Goal: Understand process/instructions

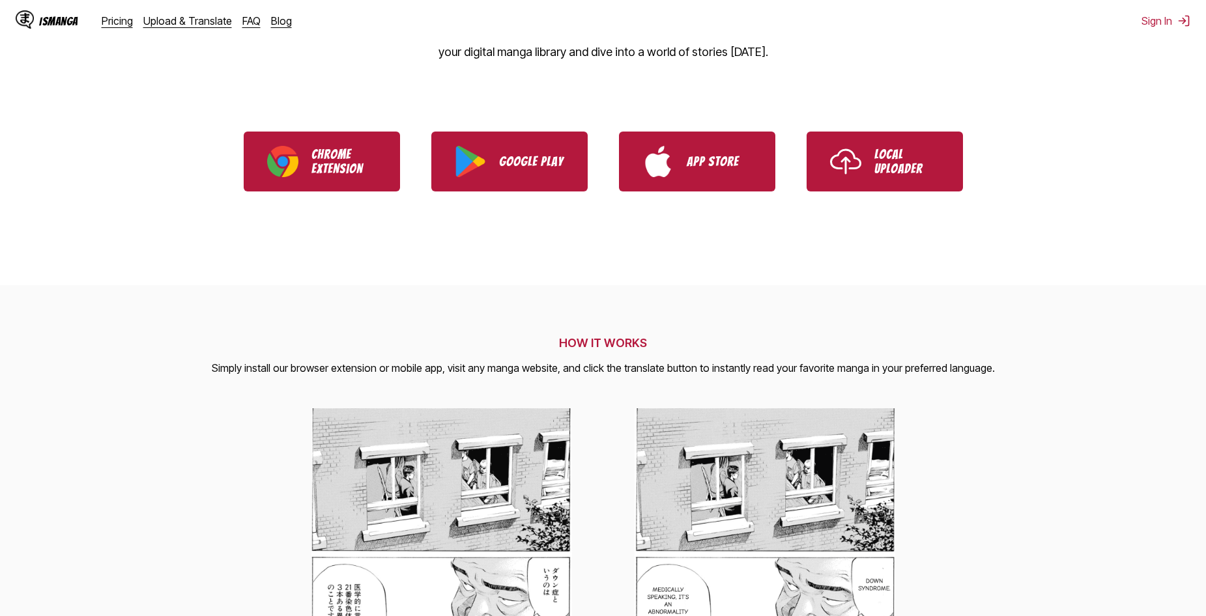
scroll to position [65, 0]
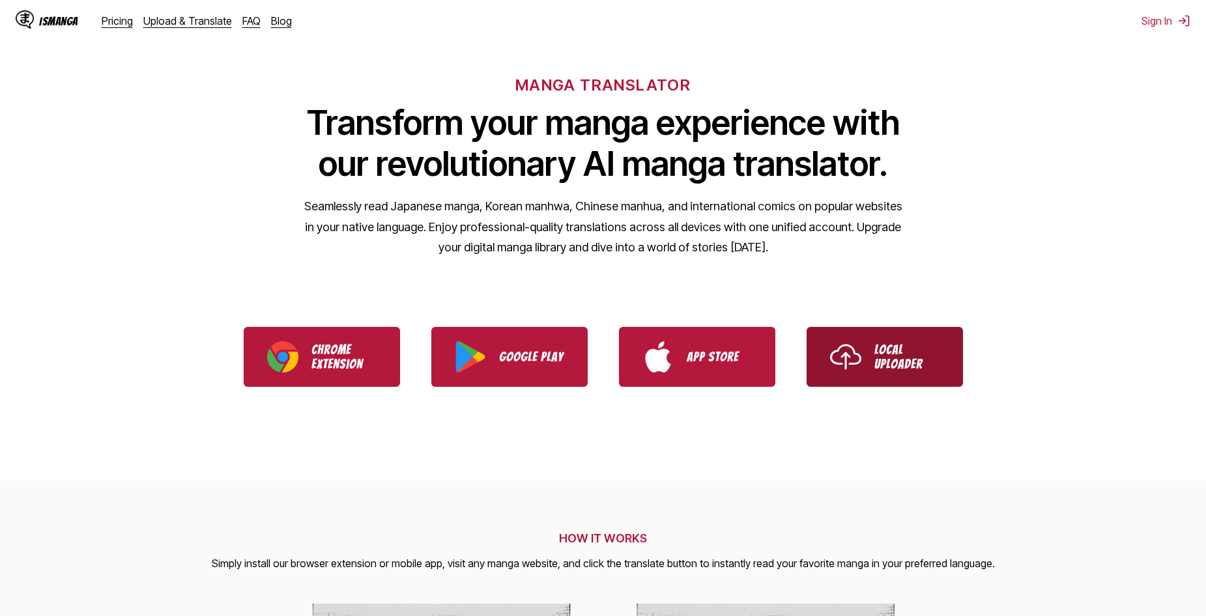
click at [888, 358] on p "Local Uploader" at bounding box center [906, 357] width 65 height 29
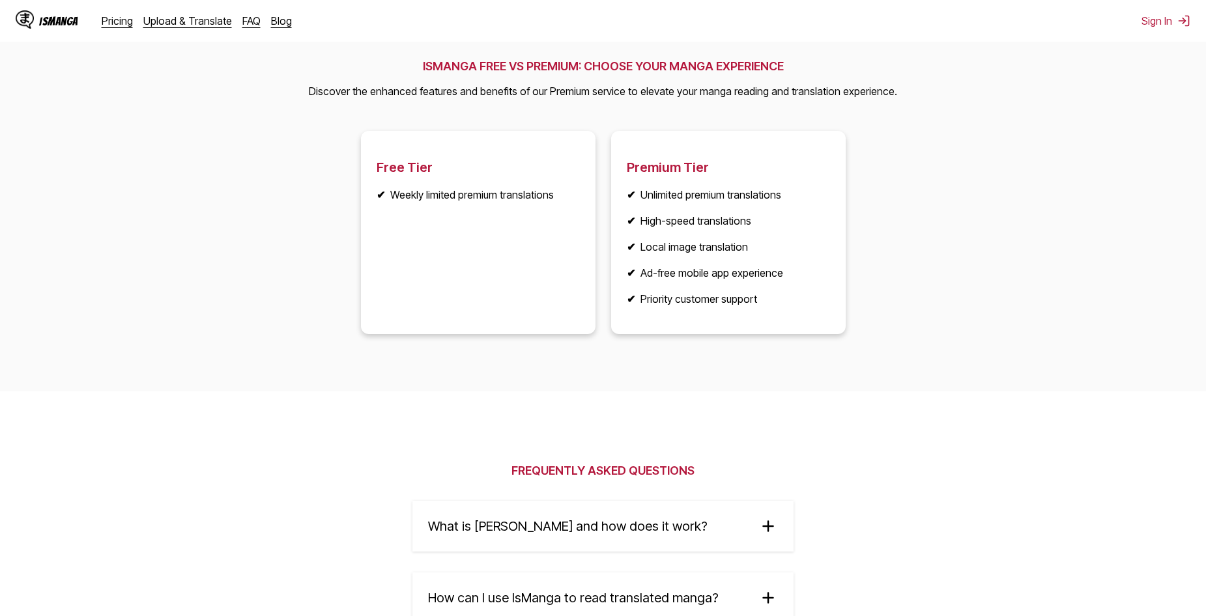
scroll to position [1955, 0]
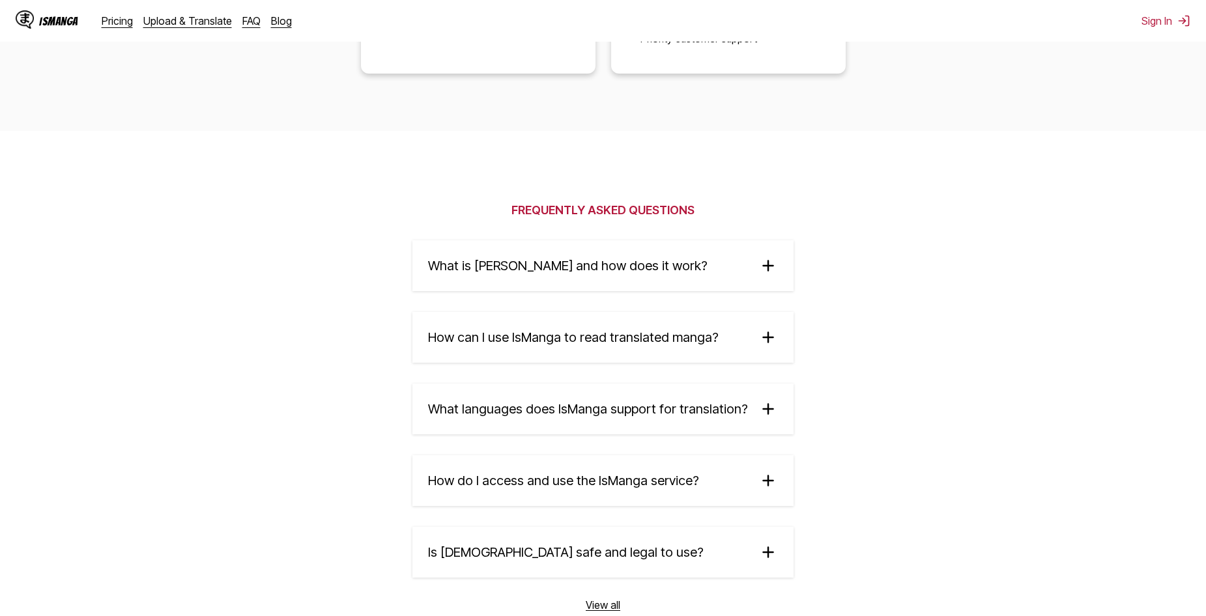
click at [712, 357] on summary "How can I use IsManga to read translated manga?" at bounding box center [602, 337] width 381 height 51
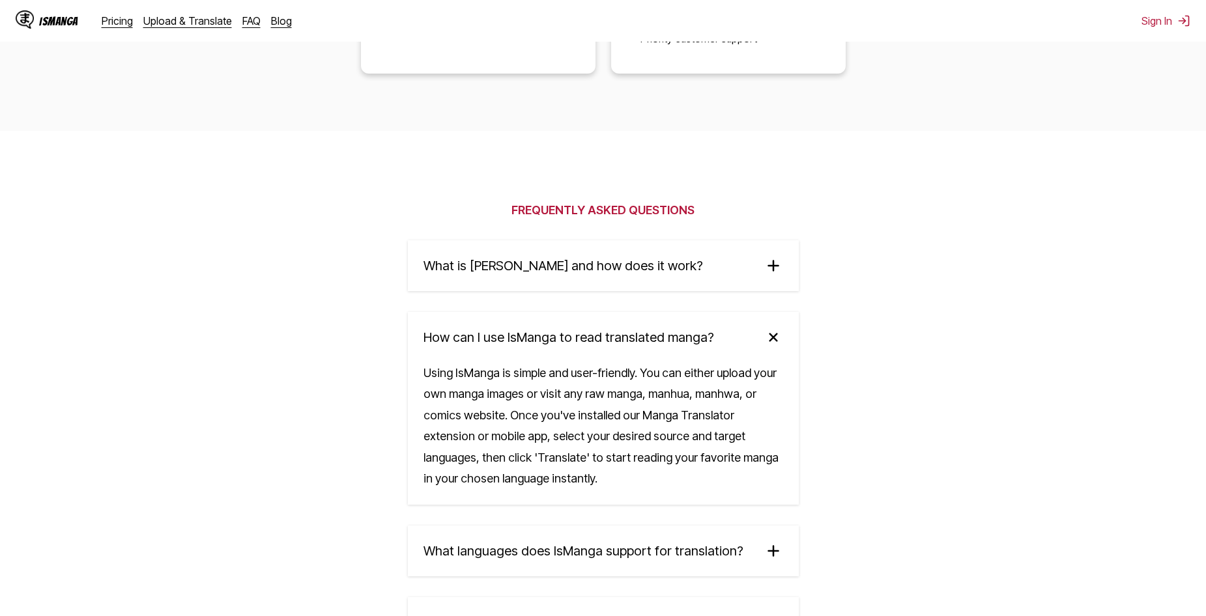
click at [727, 256] on summary "What is [PERSON_NAME] and how does it work?" at bounding box center [603, 265] width 391 height 51
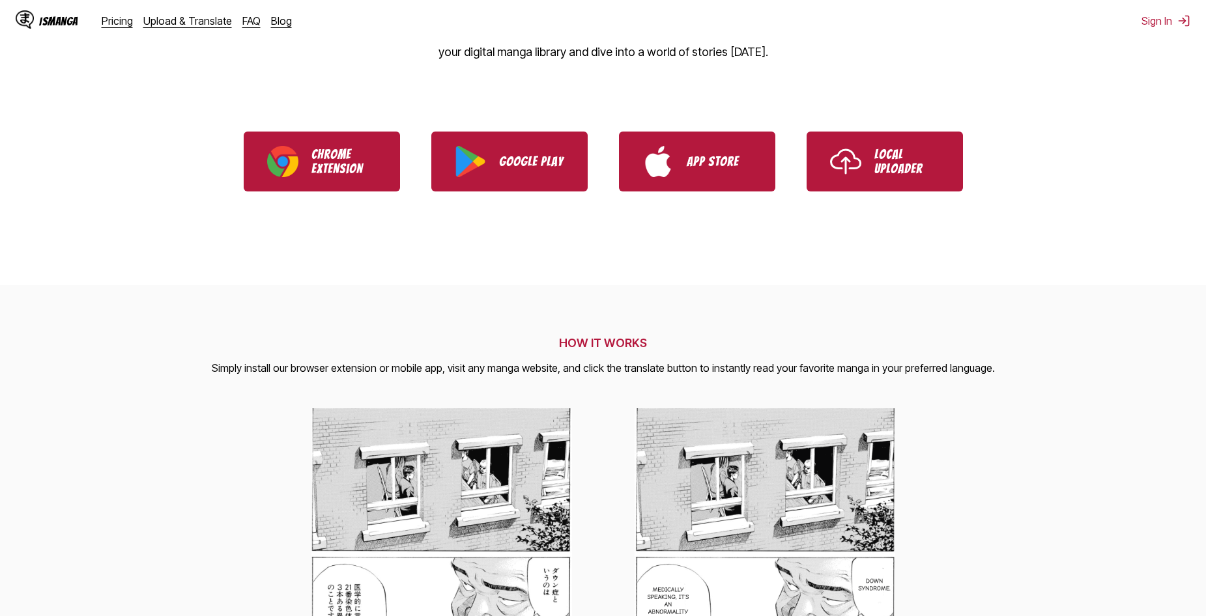
scroll to position [65, 0]
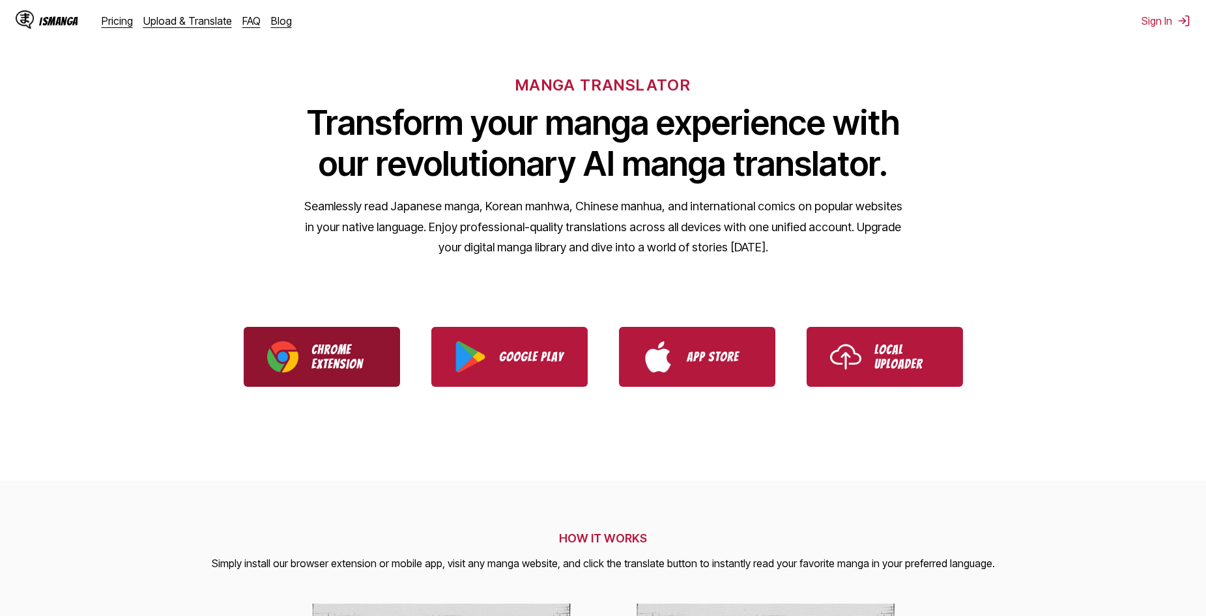
click at [344, 341] on link "Chrome Extension" at bounding box center [322, 357] width 156 height 60
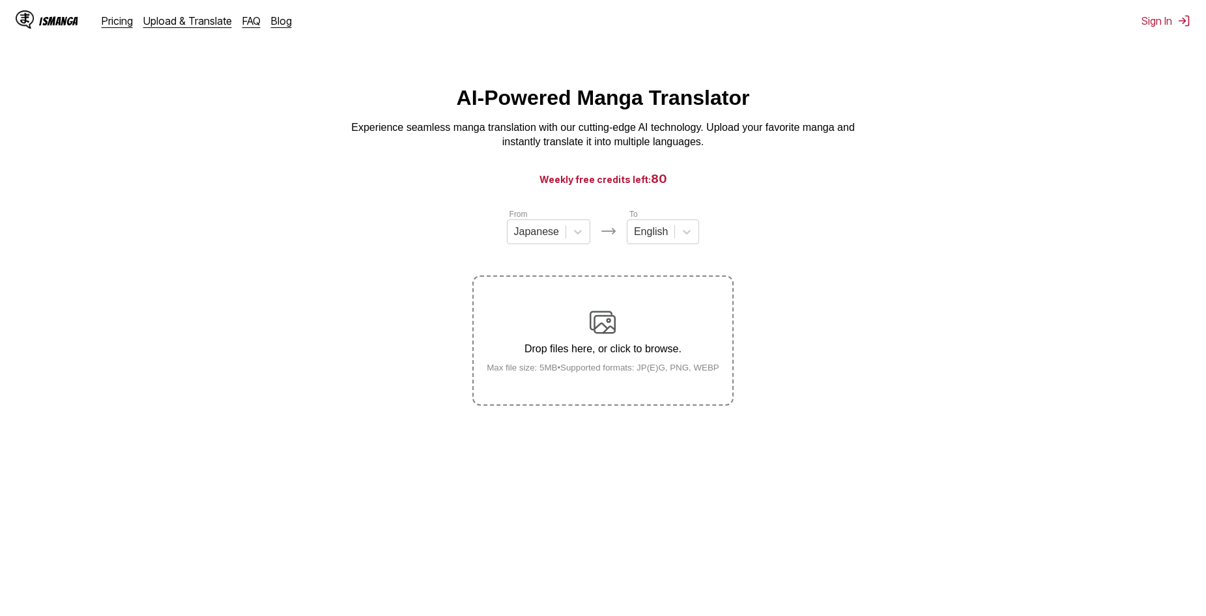
click at [696, 355] on p "Drop files here, or click to browse." at bounding box center [602, 349] width 253 height 12
click at [0, 0] on input "Drop files here, or click to browse. Max file size: 5MB • Supported formats: JP…" at bounding box center [0, 0] width 0 height 0
